Goal: Find specific page/section: Find specific page/section

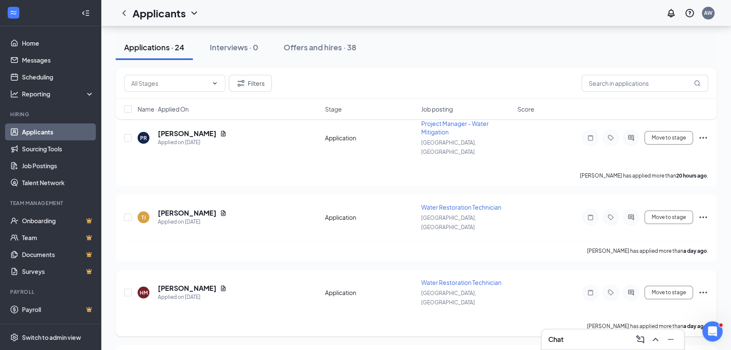
scroll to position [153, 0]
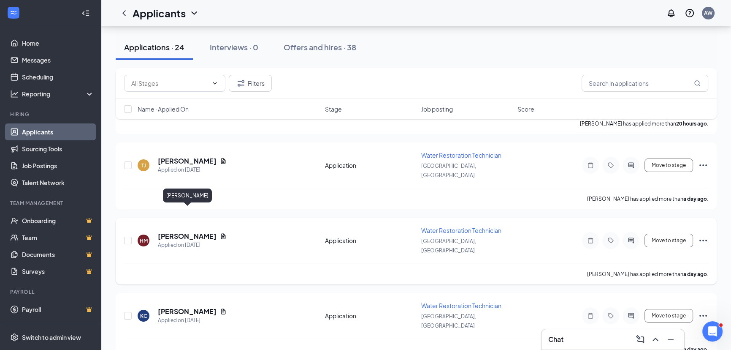
click at [198, 197] on div "[PERSON_NAME]" at bounding box center [187, 195] width 49 height 14
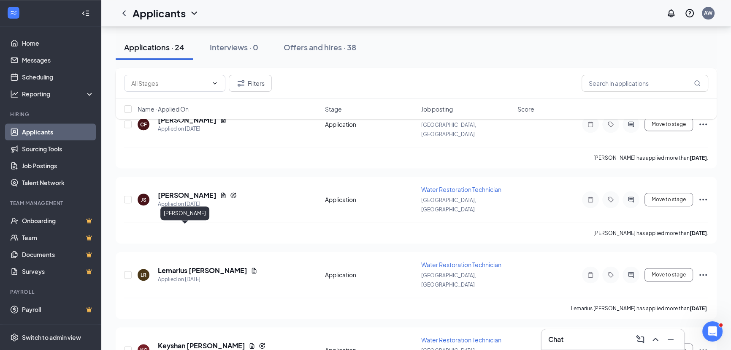
scroll to position [1244, 0]
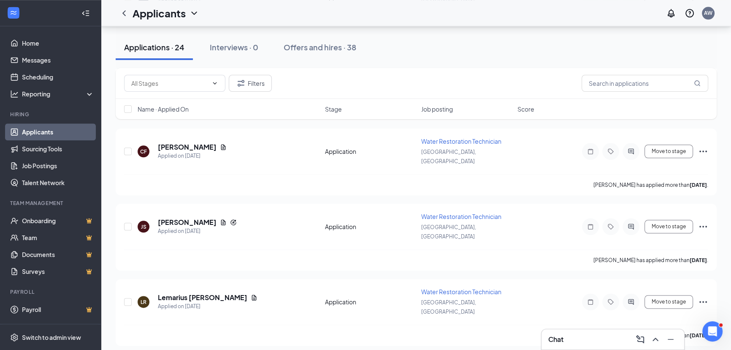
click at [213, 126] on div "Filters Name · Applied On Stage Job posting Score" at bounding box center [416, 98] width 601 height 60
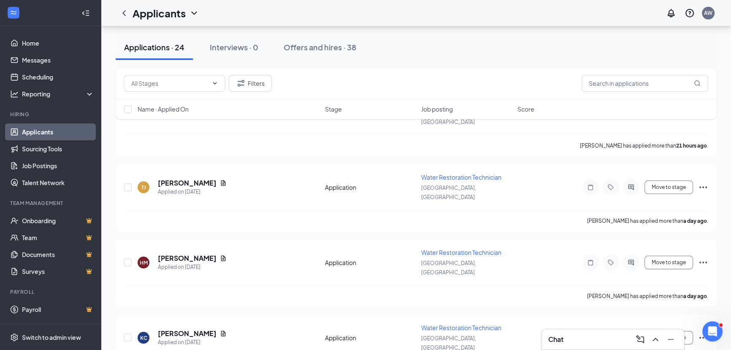
scroll to position [0, 0]
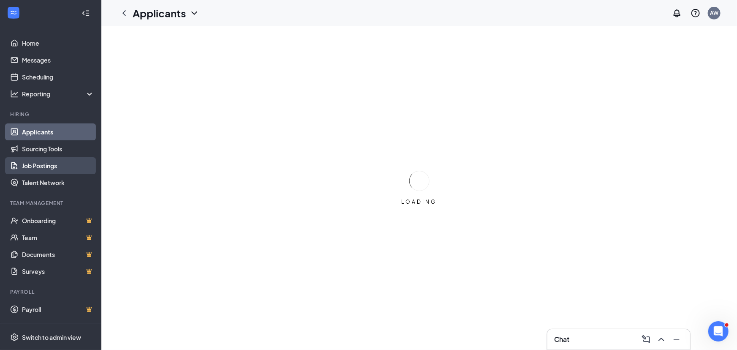
click at [41, 167] on link "Job Postings" at bounding box center [58, 165] width 72 height 17
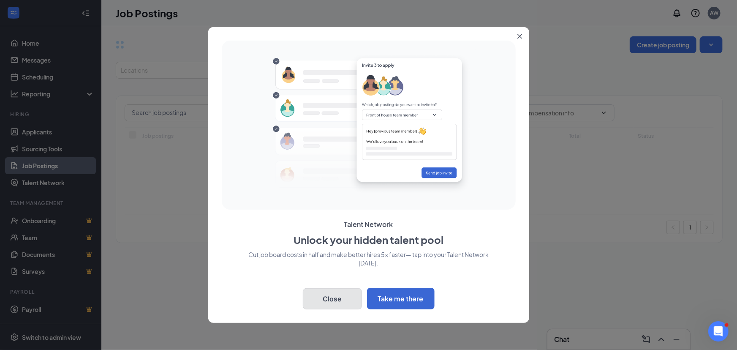
click at [329, 300] on button "Close" at bounding box center [332, 298] width 59 height 21
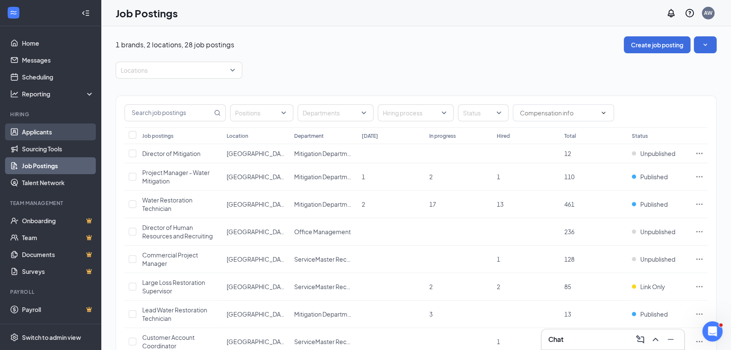
click at [45, 128] on link "Applicants" at bounding box center [58, 131] width 72 height 17
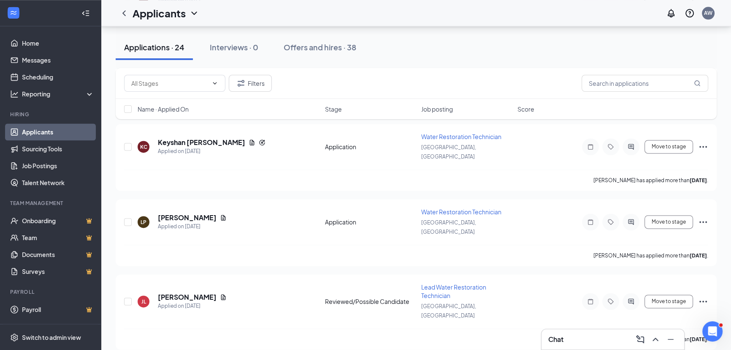
scroll to position [1206, 0]
